Goal: Communication & Community: Answer question/provide support

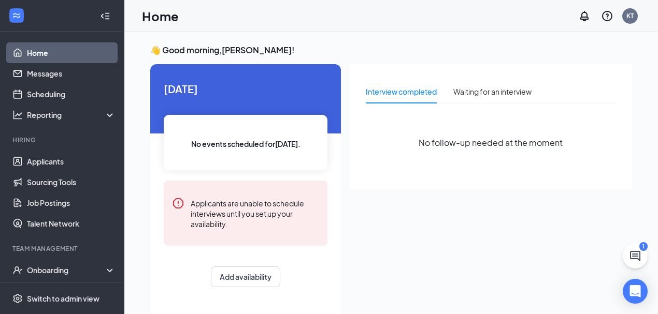
click at [38, 51] on link "Home" at bounding box center [71, 52] width 89 height 21
click at [50, 73] on link "Messages" at bounding box center [71, 73] width 89 height 21
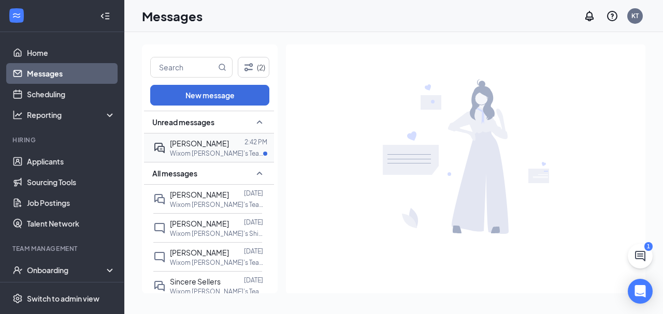
click at [184, 142] on span "[PERSON_NAME]" at bounding box center [199, 143] width 59 height 9
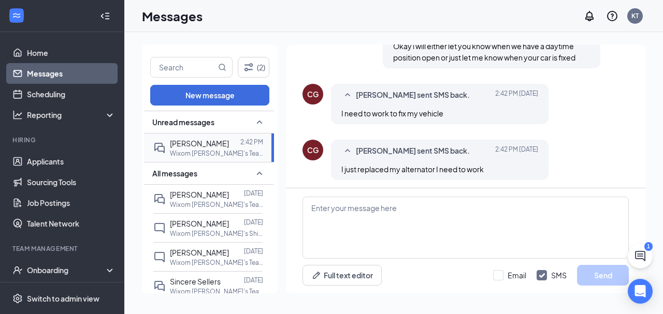
scroll to position [561, 0]
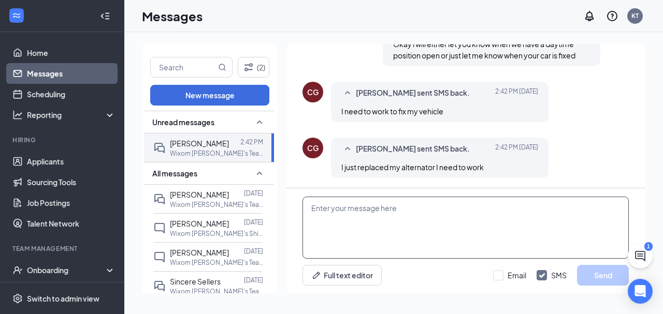
click at [350, 204] on textarea at bounding box center [466, 228] width 326 height 62
type textarea "I'm full on days. Let me know if you start another job"
click at [592, 275] on button "Send" at bounding box center [603, 275] width 52 height 21
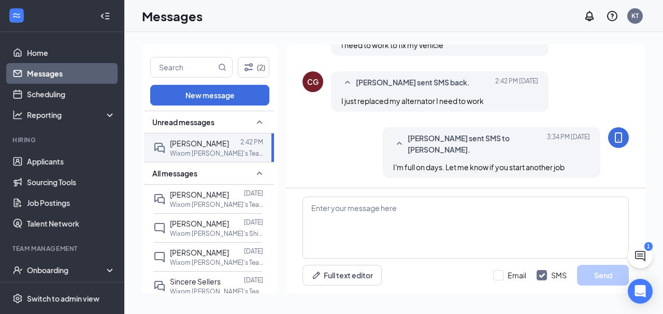
scroll to position [628, 0]
click at [41, 53] on link "Home" at bounding box center [71, 52] width 89 height 21
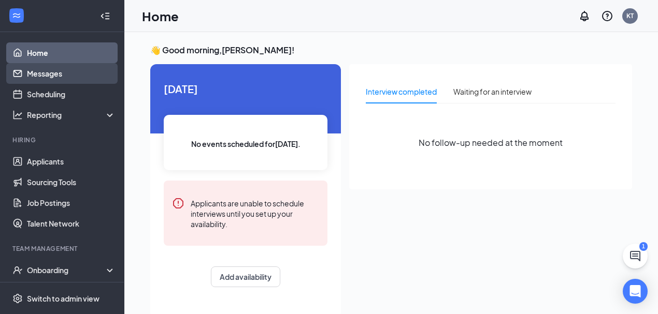
click at [54, 74] on link "Messages" at bounding box center [71, 73] width 89 height 21
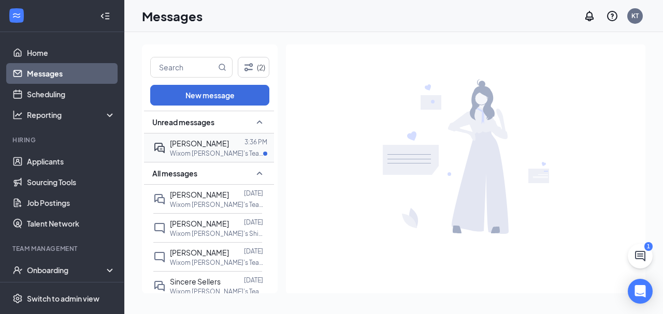
click at [203, 143] on span "[PERSON_NAME]" at bounding box center [199, 143] width 59 height 9
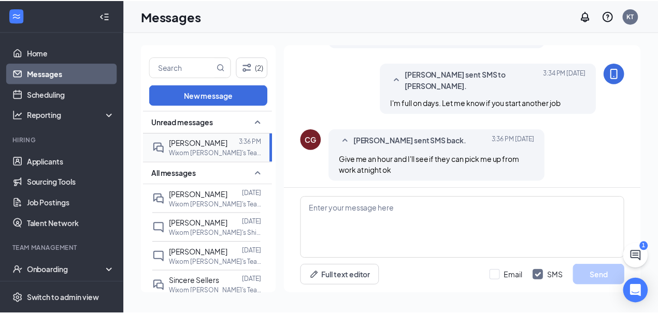
scroll to position [526, 0]
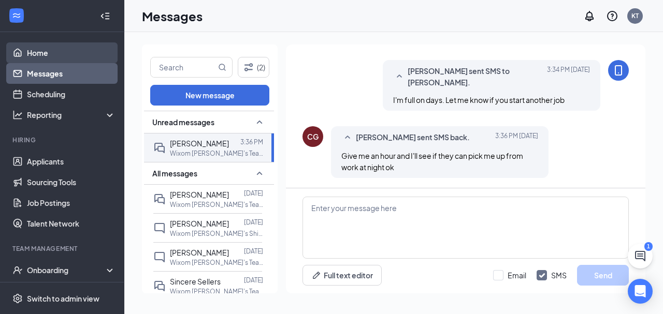
click at [35, 51] on link "Home" at bounding box center [71, 52] width 89 height 21
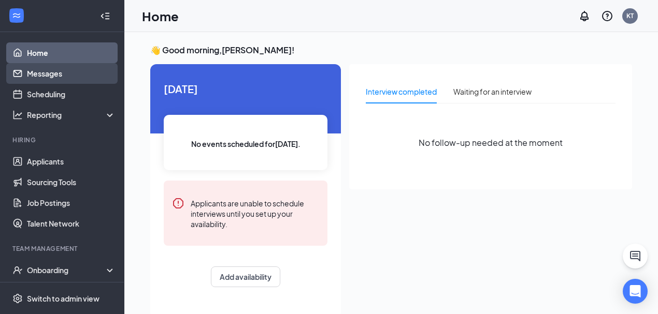
click at [46, 73] on link "Messages" at bounding box center [71, 73] width 89 height 21
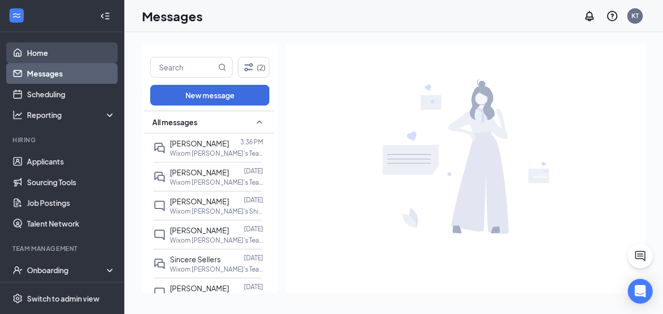
click at [39, 51] on link "Home" at bounding box center [71, 52] width 89 height 21
